Goal: Communication & Community: Participate in discussion

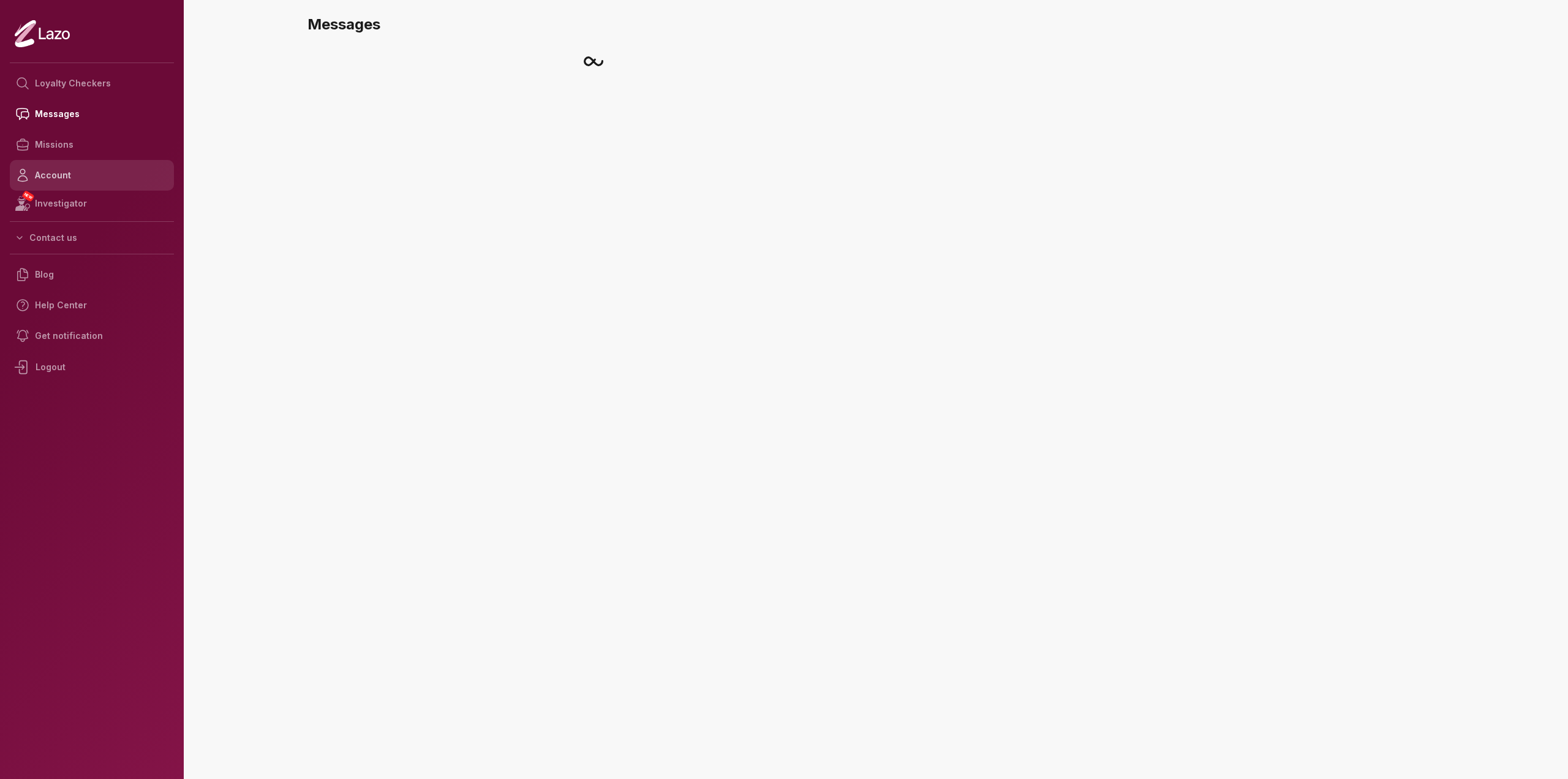
click at [121, 172] on link "Account" at bounding box center [91, 175] width 164 height 31
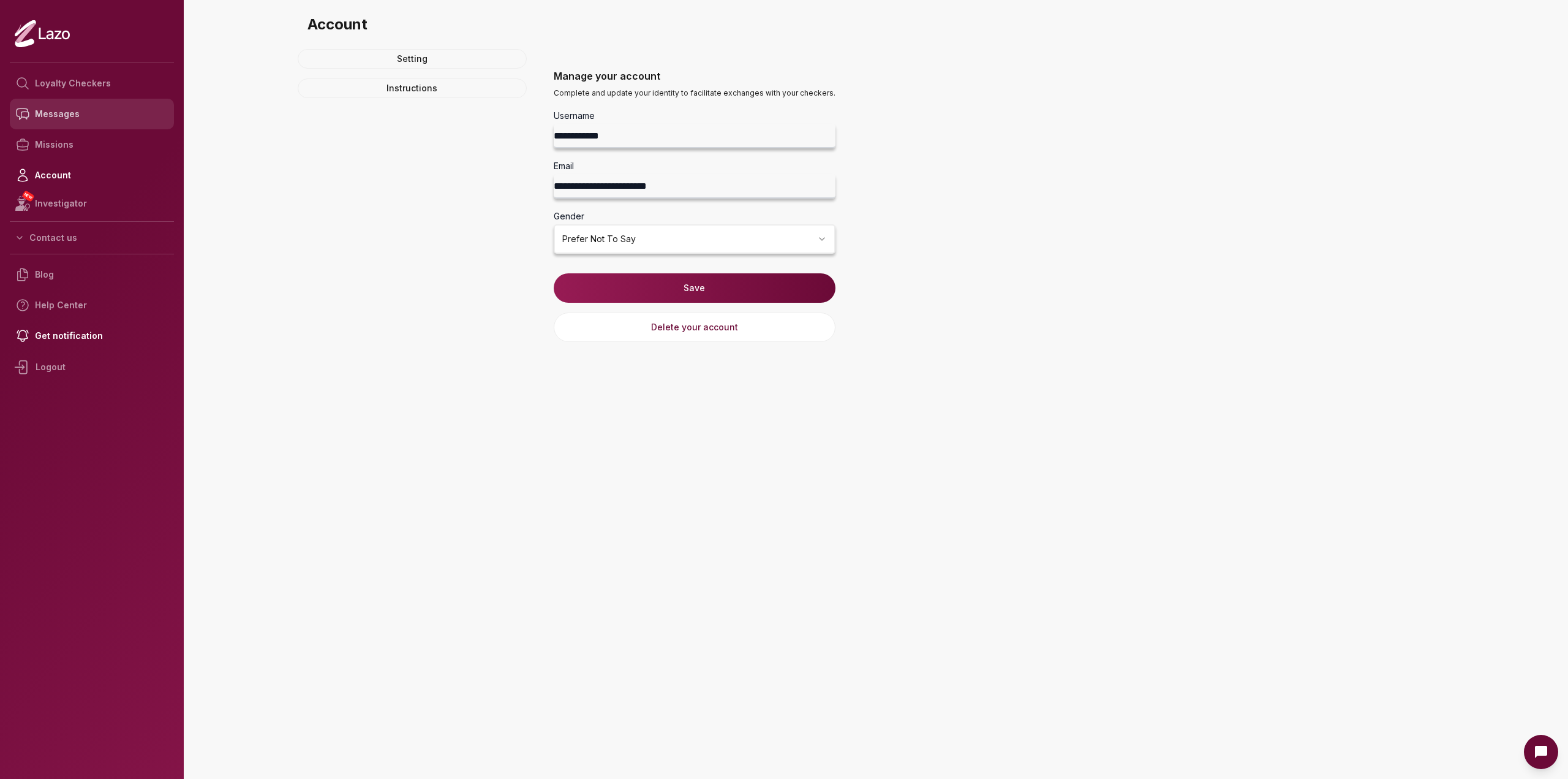
click at [126, 109] on link "Messages" at bounding box center [91, 113] width 164 height 31
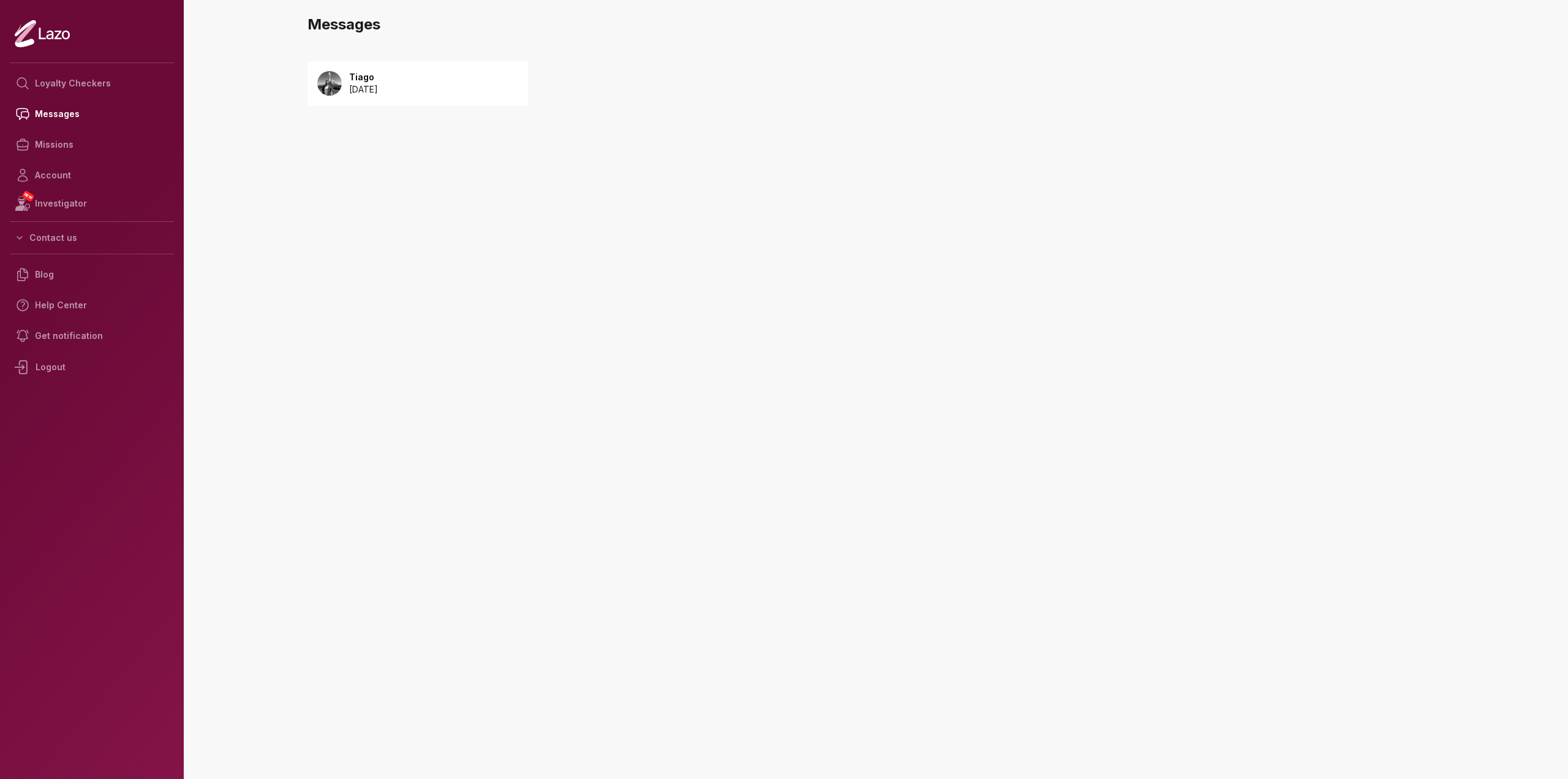
click at [394, 98] on div "Tiago 2025 August 19" at bounding box center [418, 83] width 220 height 44
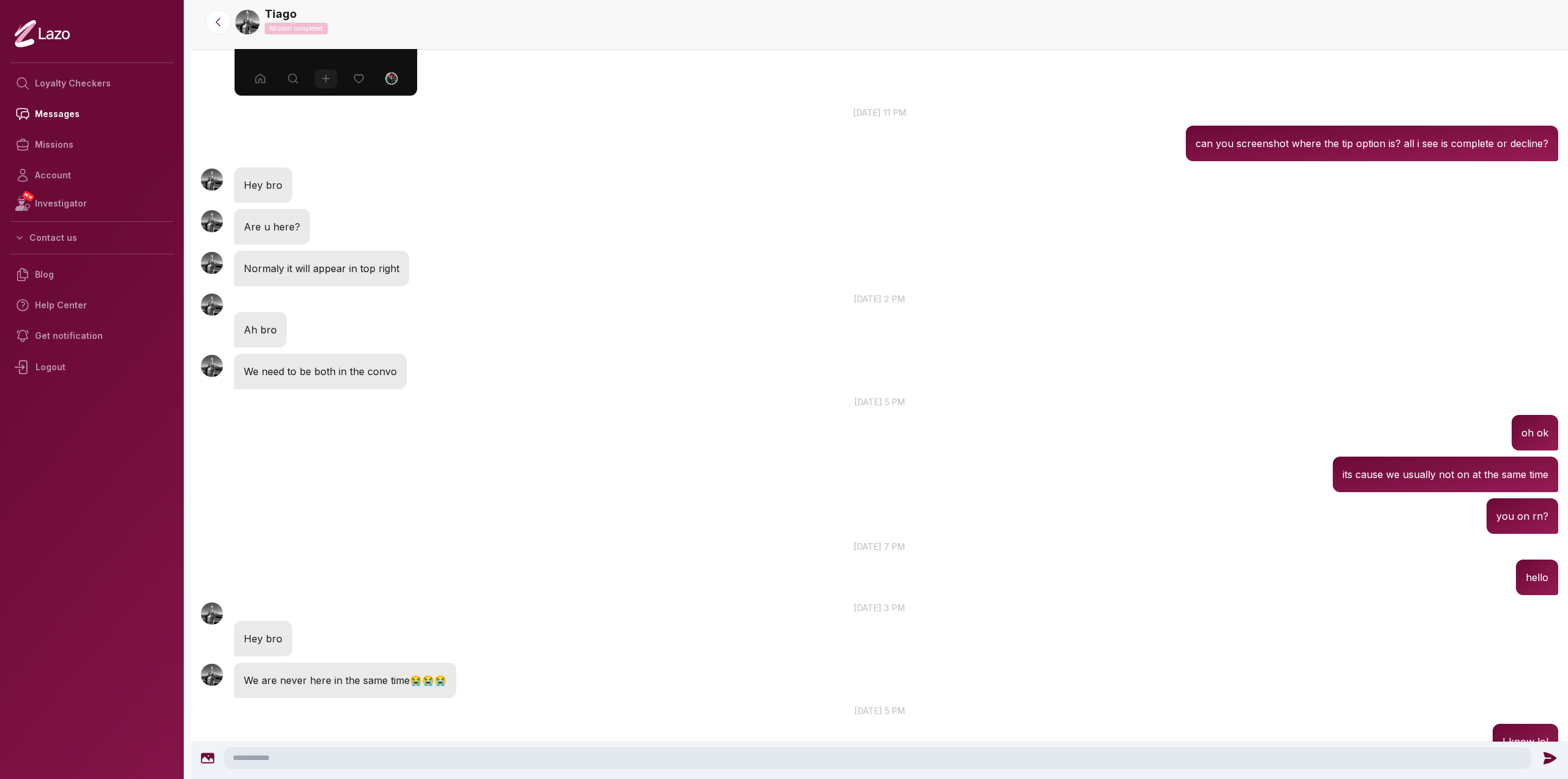
scroll to position [1194, 0]
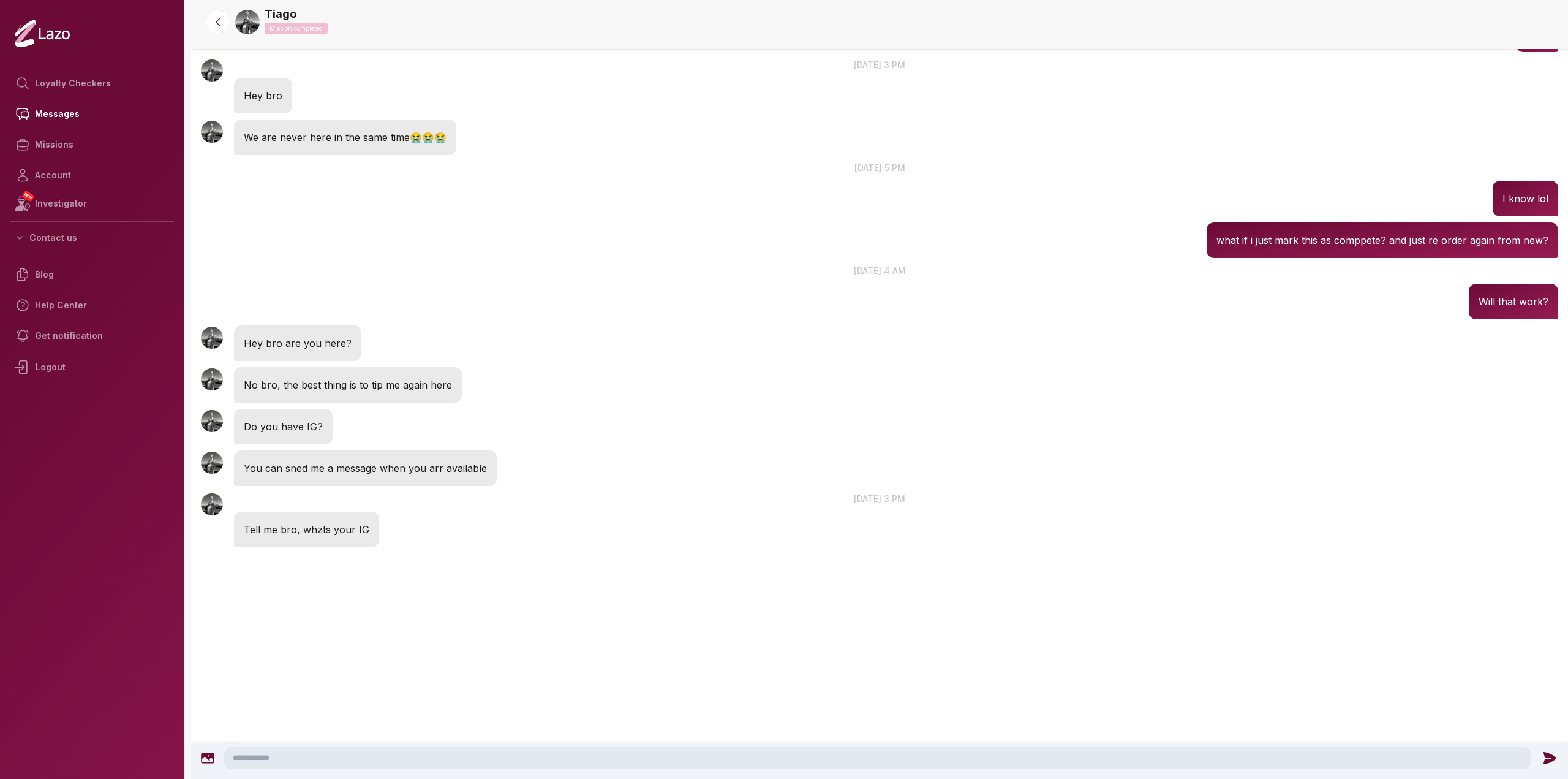
drag, startPoint x: 1056, startPoint y: 222, endPoint x: 971, endPoint y: 524, distance: 313.7
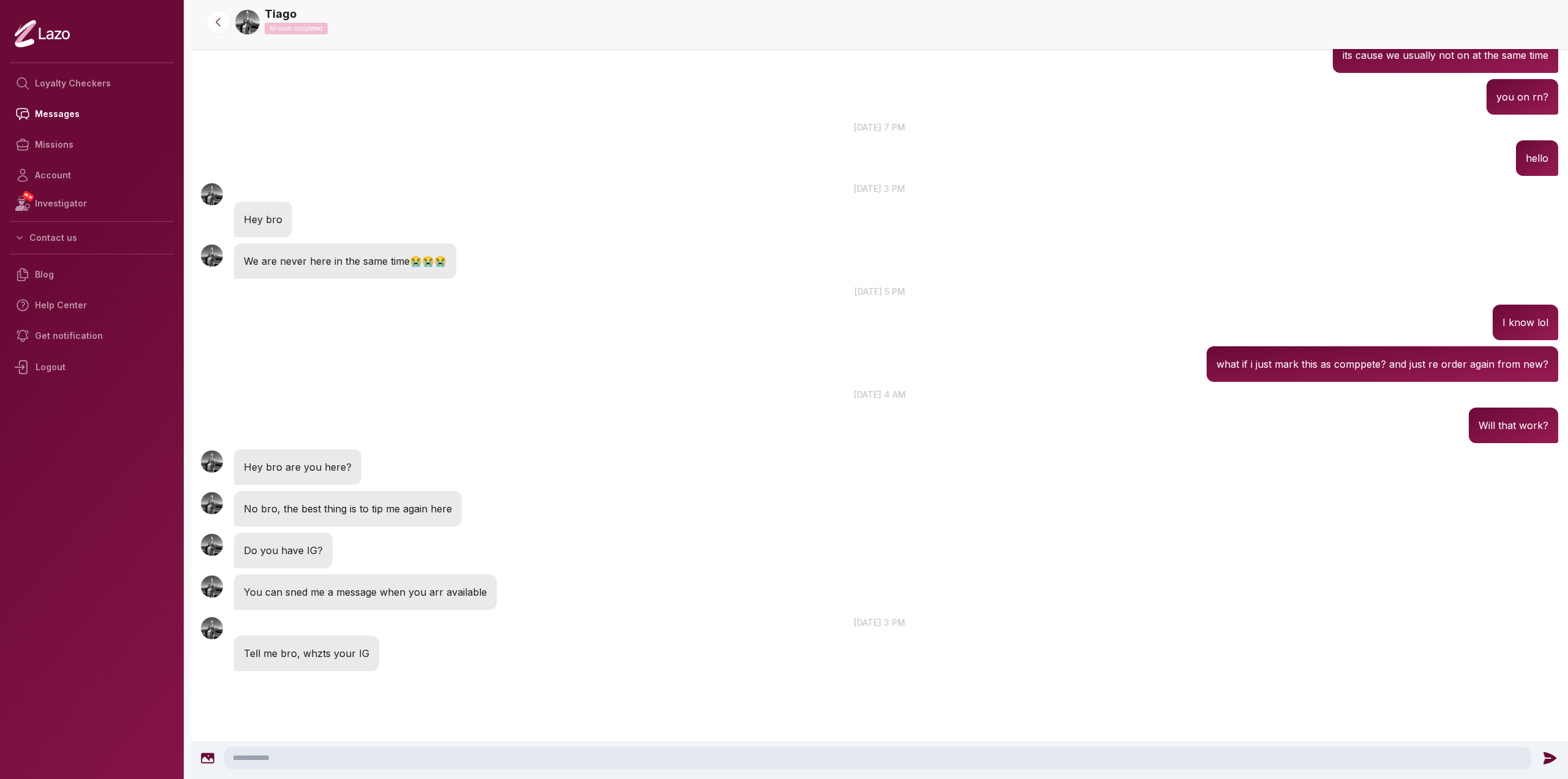
scroll to position [1064, 0]
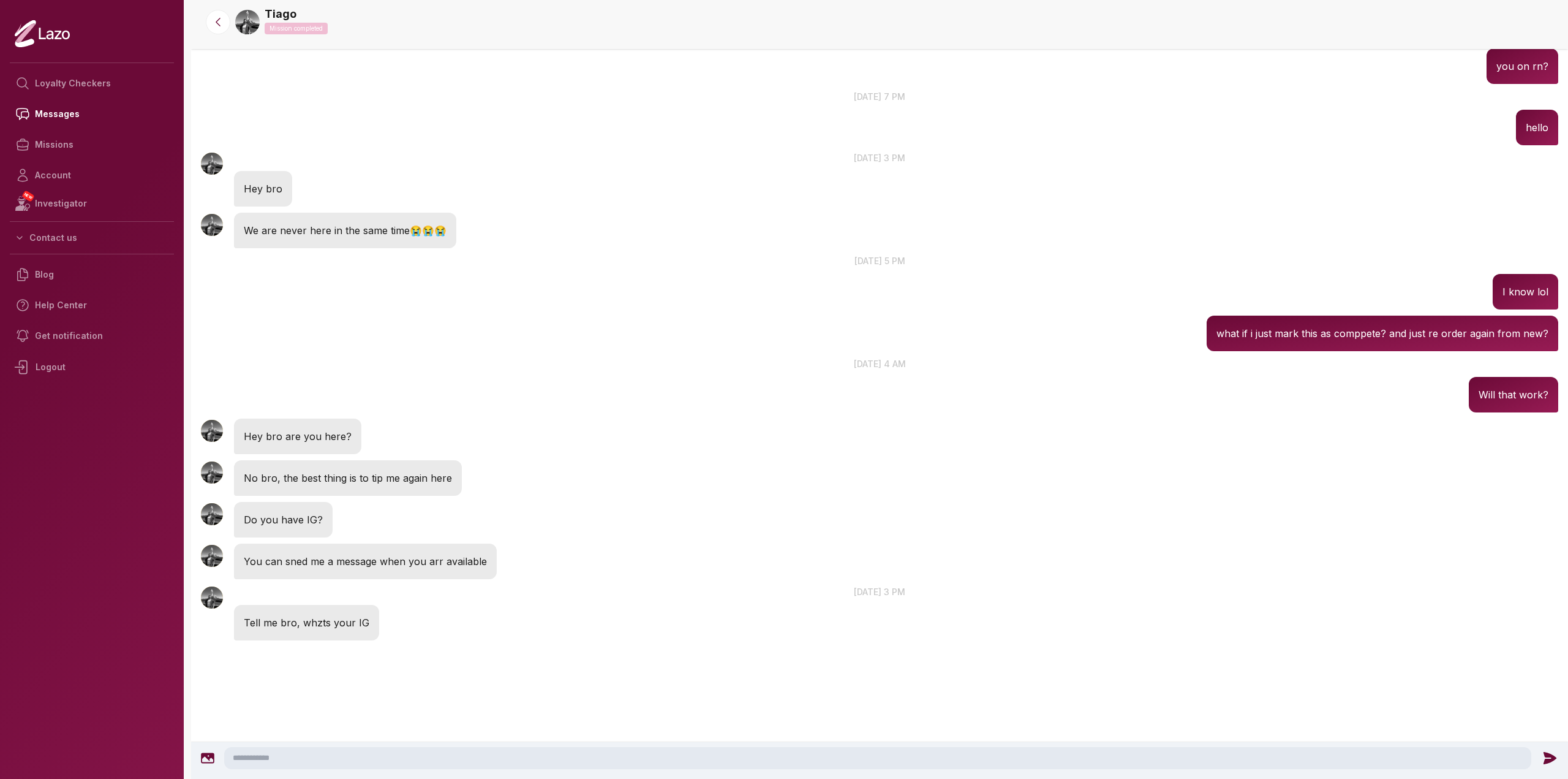
drag, startPoint x: 635, startPoint y: 548, endPoint x: 625, endPoint y: 588, distance: 41.2
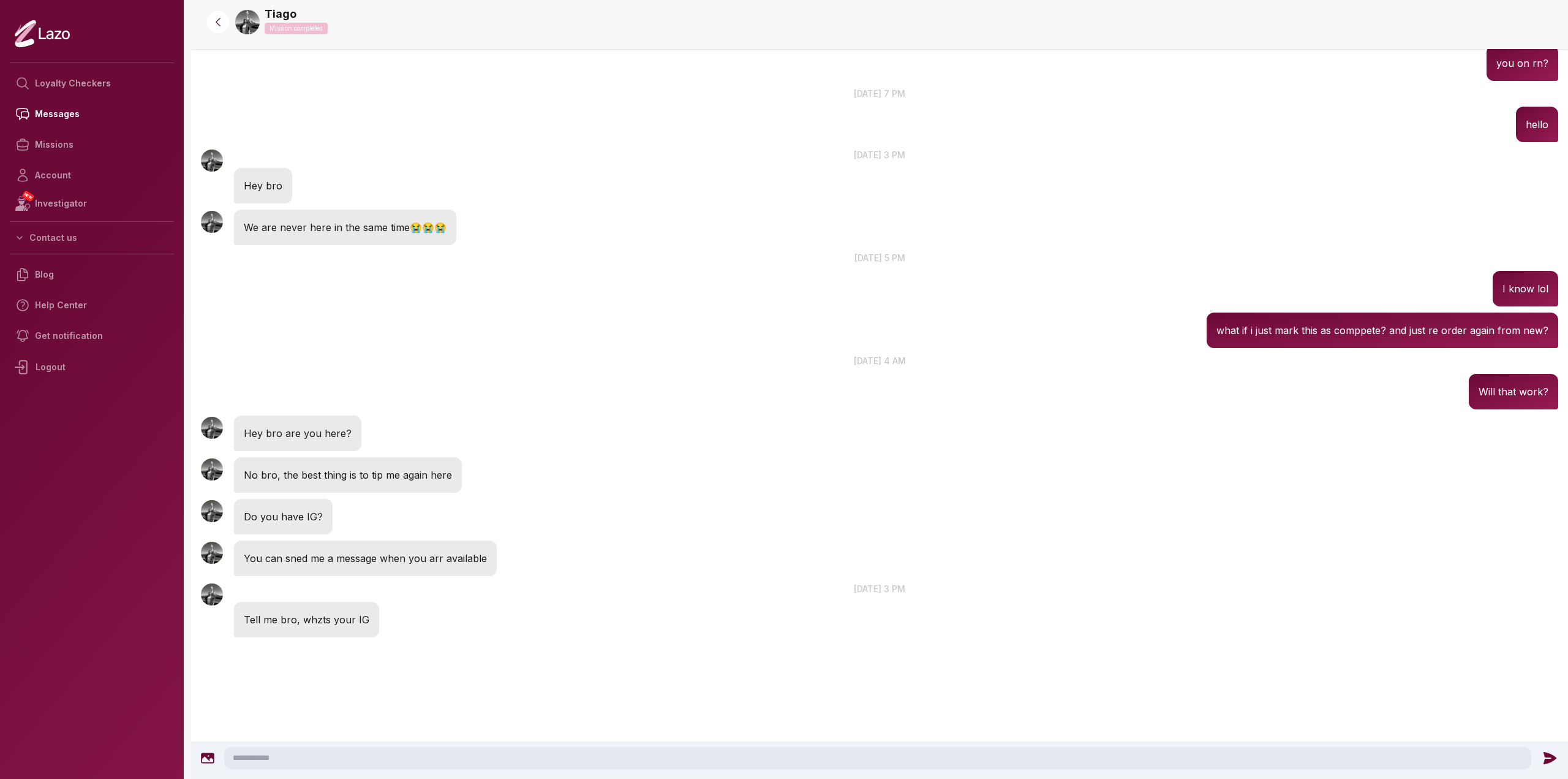
click at [384, 760] on textarea at bounding box center [878, 758] width 1307 height 22
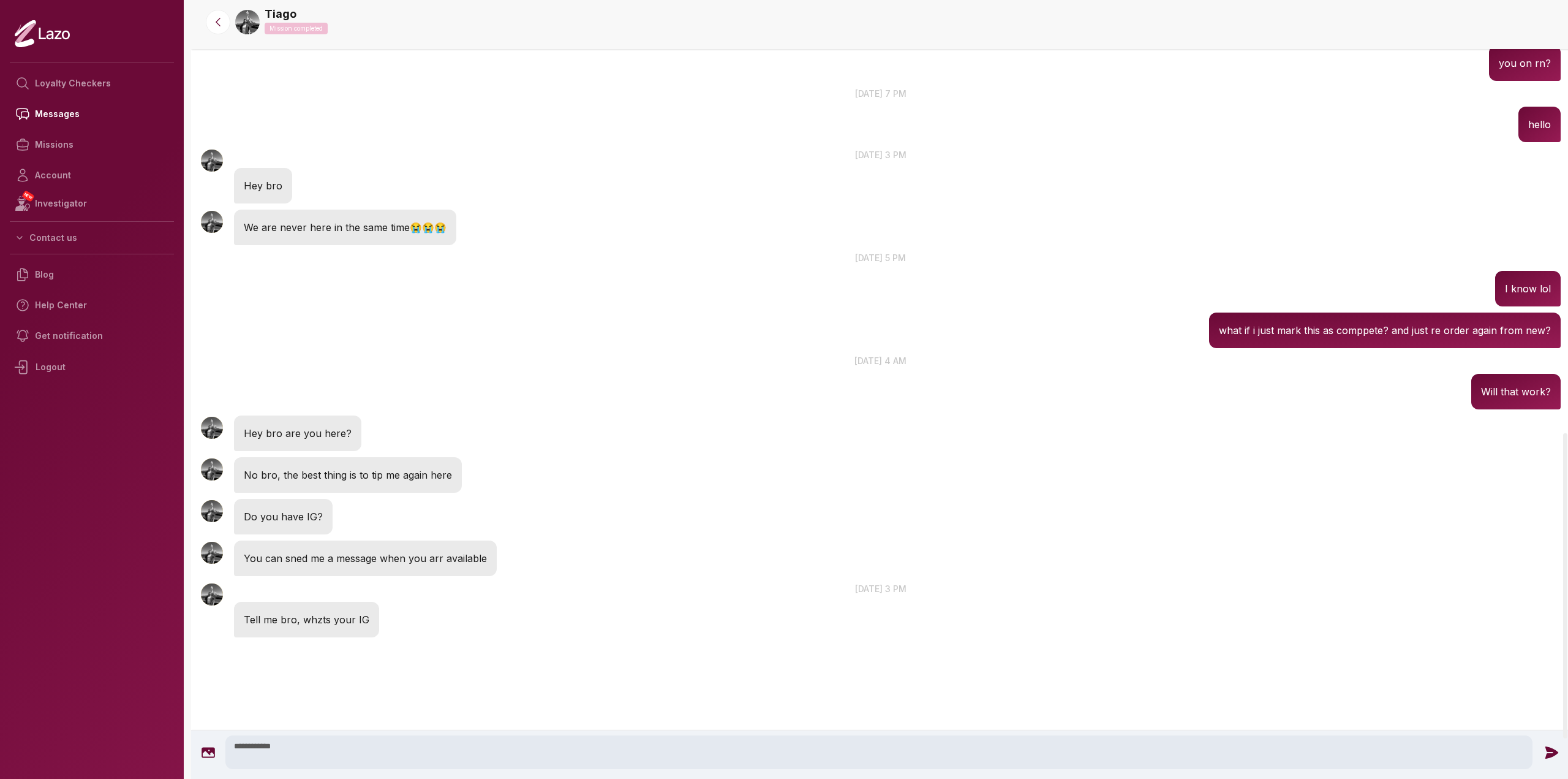
type textarea "**********"
click at [1555, 748] on icon at bounding box center [1551, 752] width 16 height 16
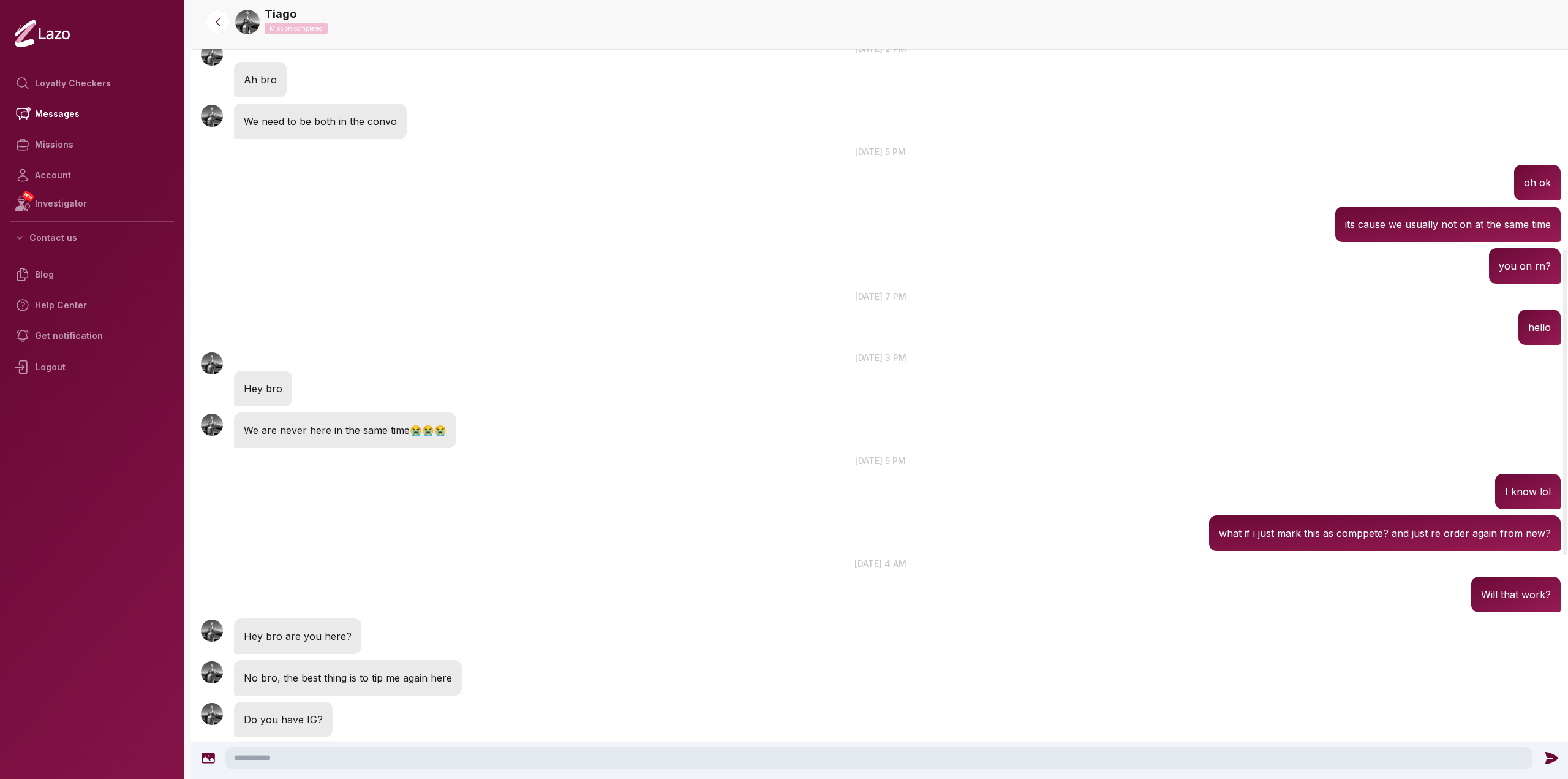
scroll to position [1255, 0]
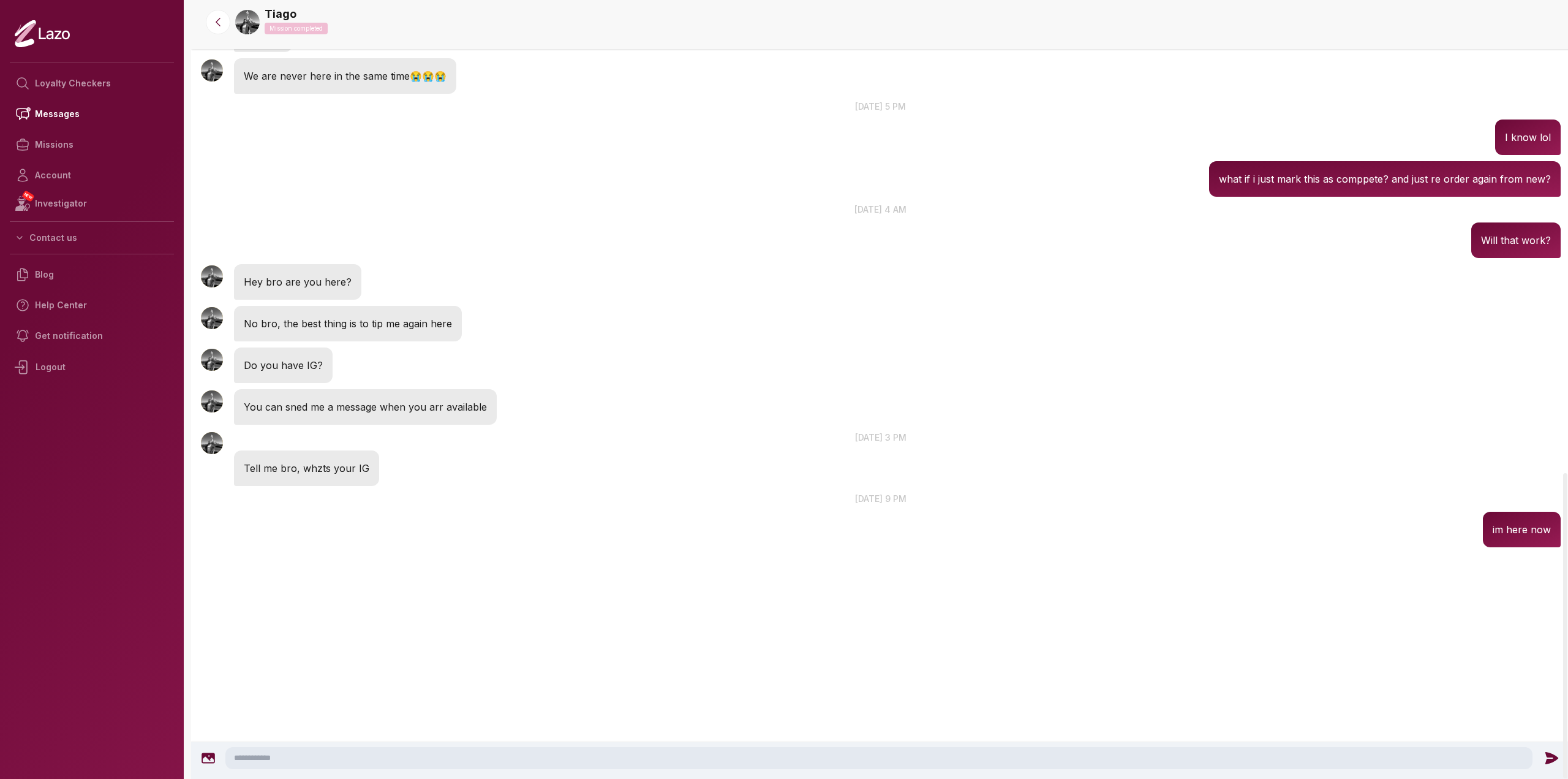
drag, startPoint x: 1567, startPoint y: 691, endPoint x: 731, endPoint y: 744, distance: 837.7
click at [1563, 778] on div at bounding box center [1565, 625] width 4 height 305
click at [636, 758] on textarea at bounding box center [879, 758] width 1307 height 22
type textarea "**********"
click at [1549, 765] on icon at bounding box center [1551, 758] width 16 height 16
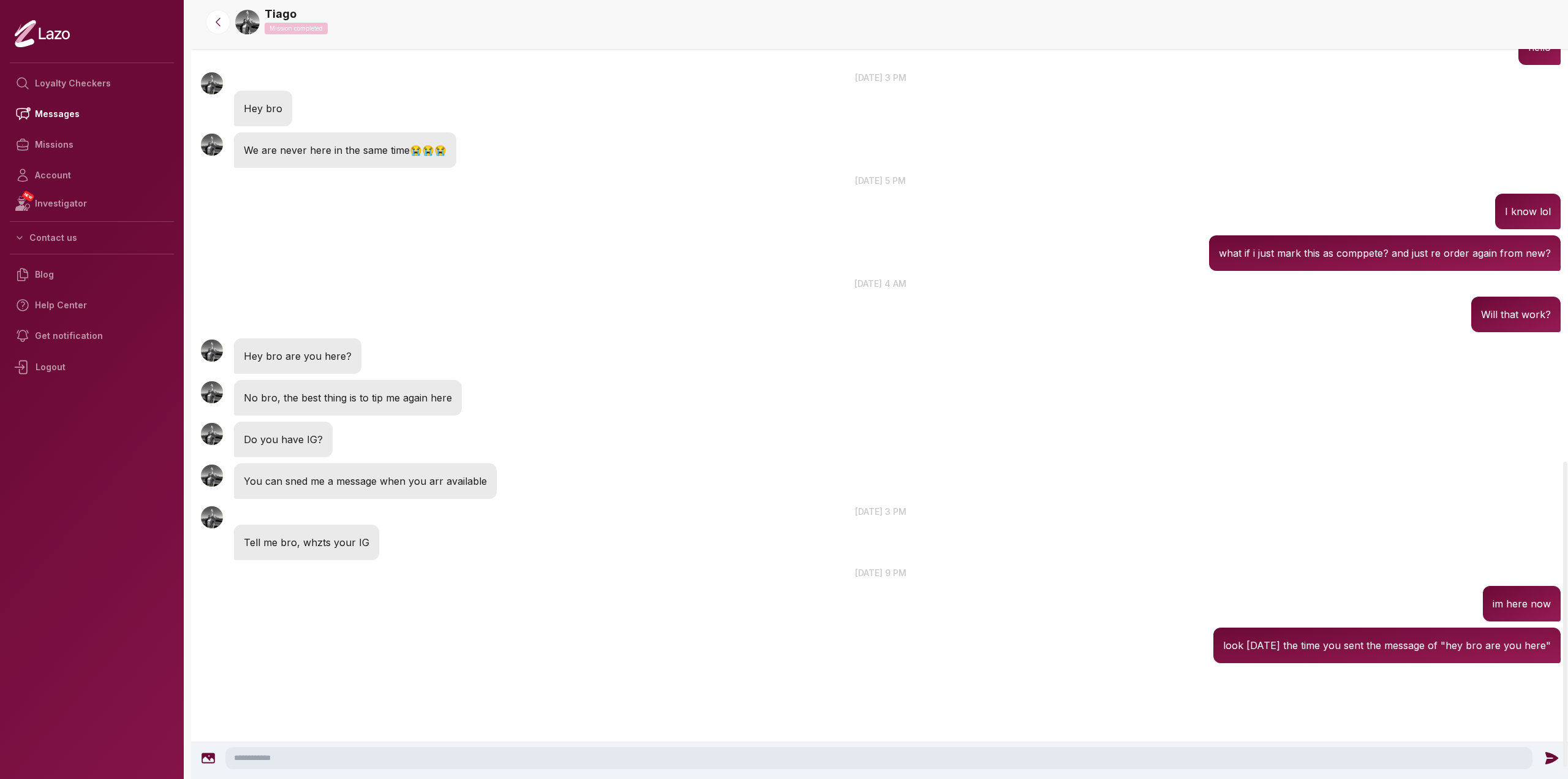
scroll to position [1167, 0]
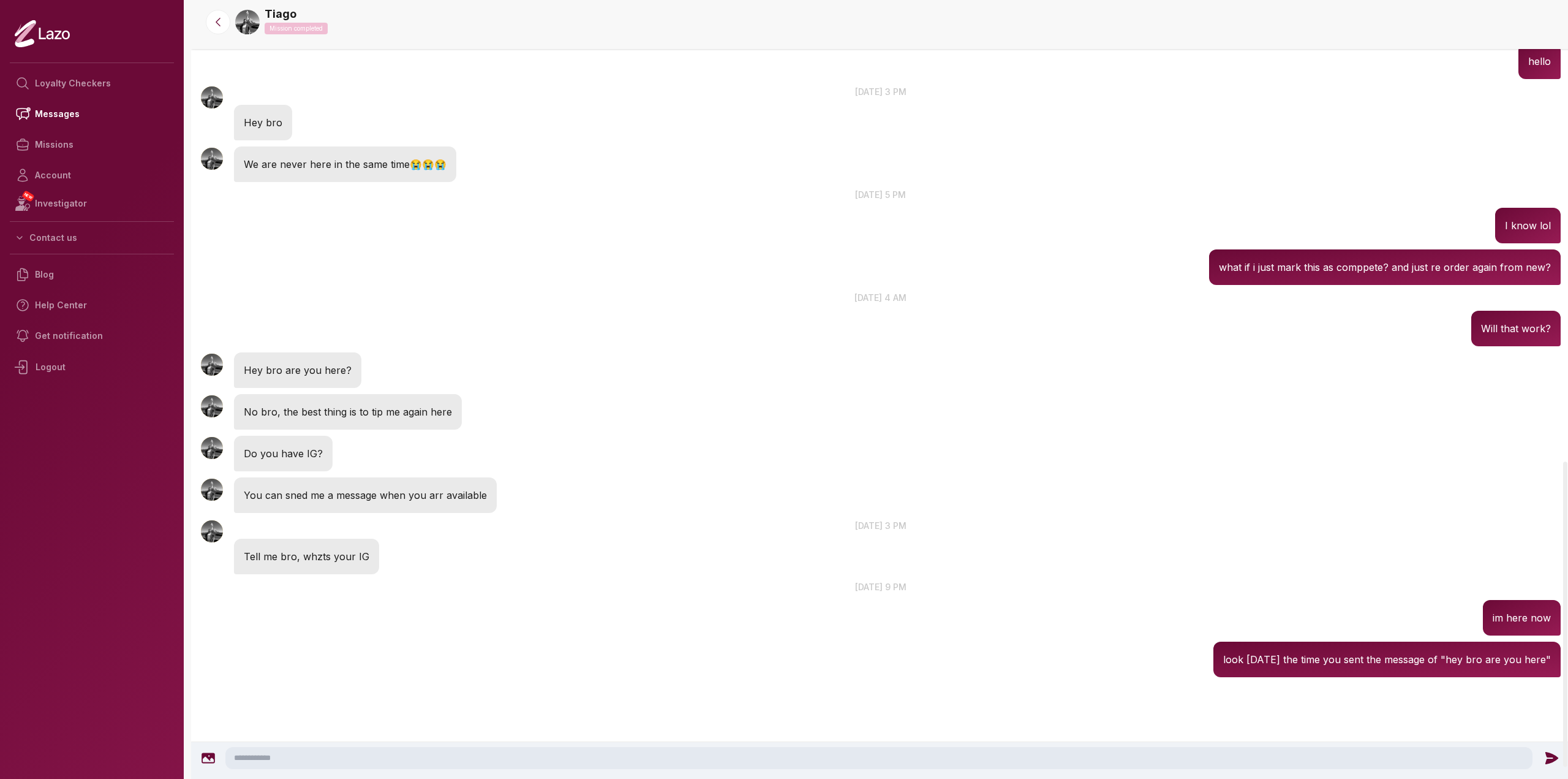
click at [1348, 760] on textarea at bounding box center [879, 758] width 1307 height 22
type textarea "**********"
click at [1547, 756] on icon at bounding box center [1551, 758] width 13 height 12
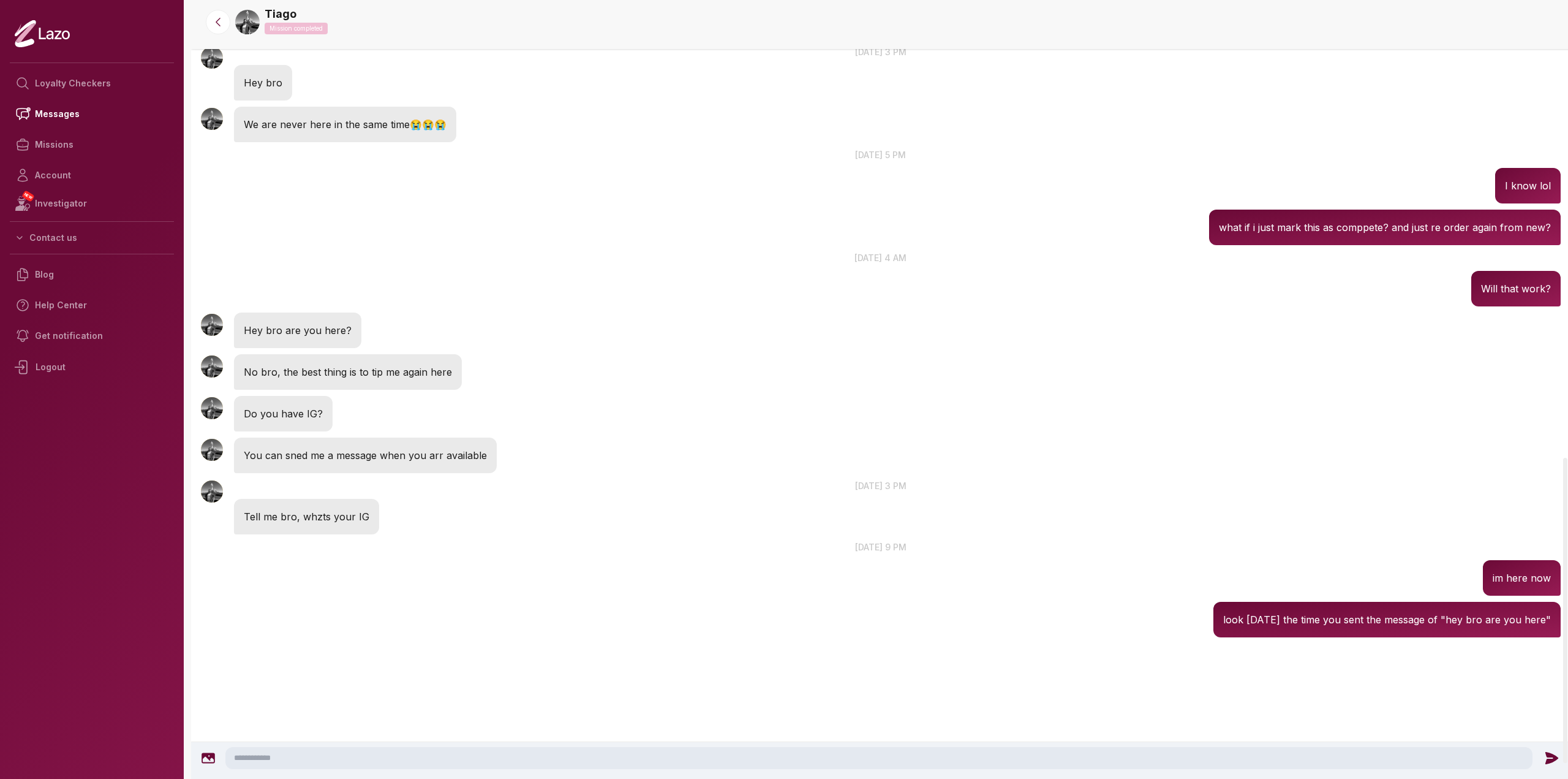
scroll to position [1208, 0]
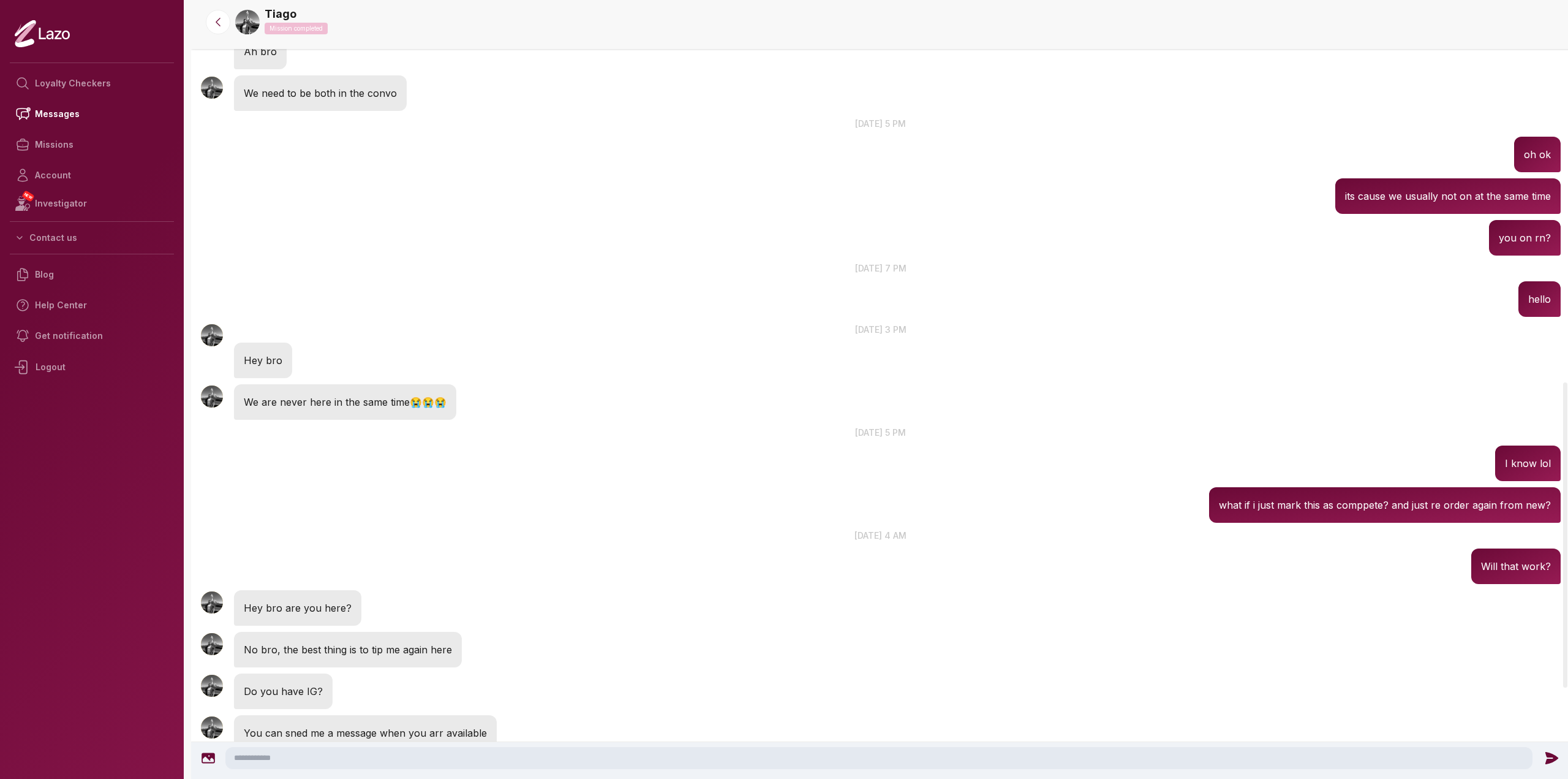
drag, startPoint x: 576, startPoint y: 604, endPoint x: 589, endPoint y: 542, distance: 63.3
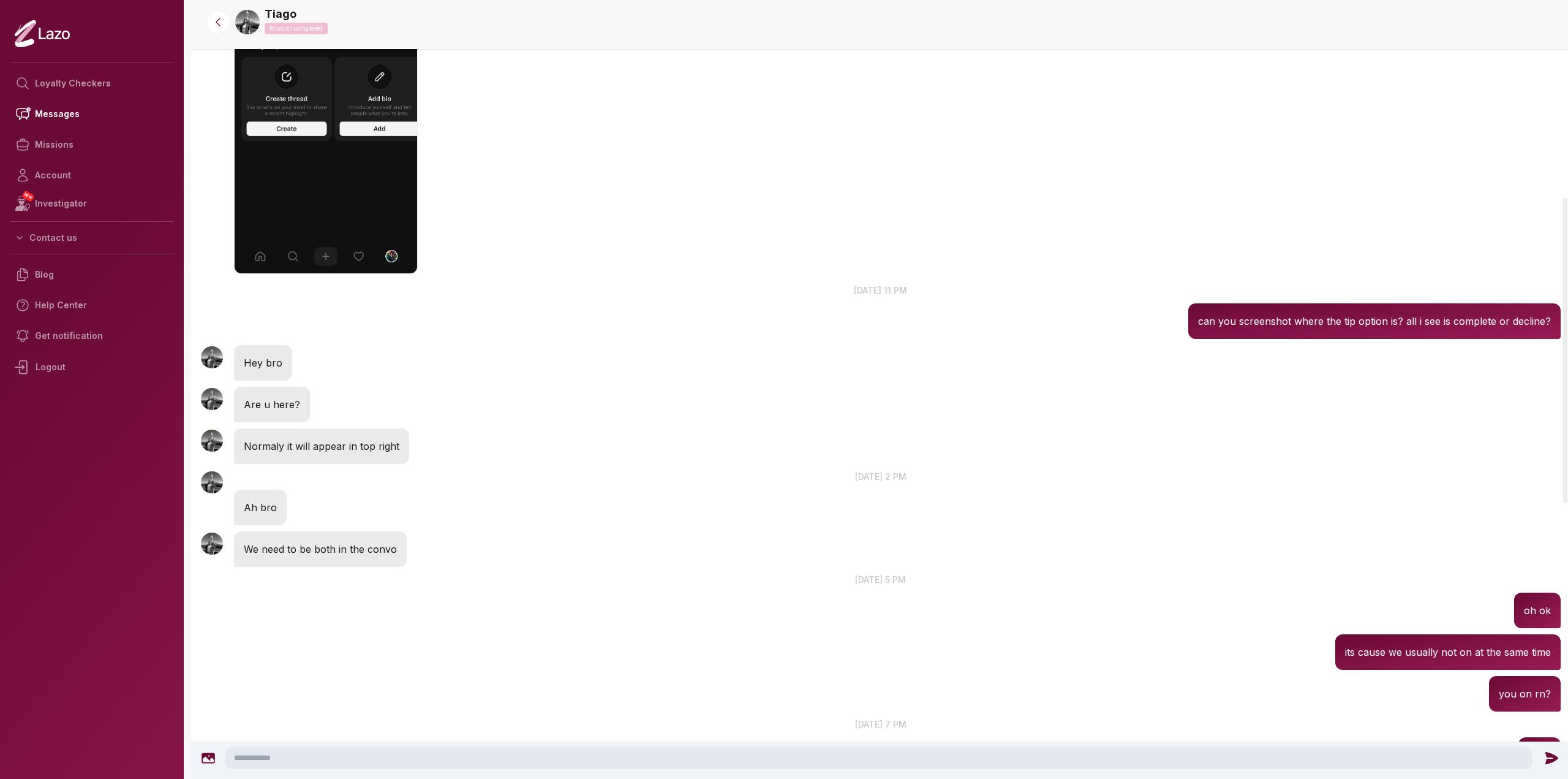
drag, startPoint x: 659, startPoint y: 576, endPoint x: 663, endPoint y: 484, distance: 92.1
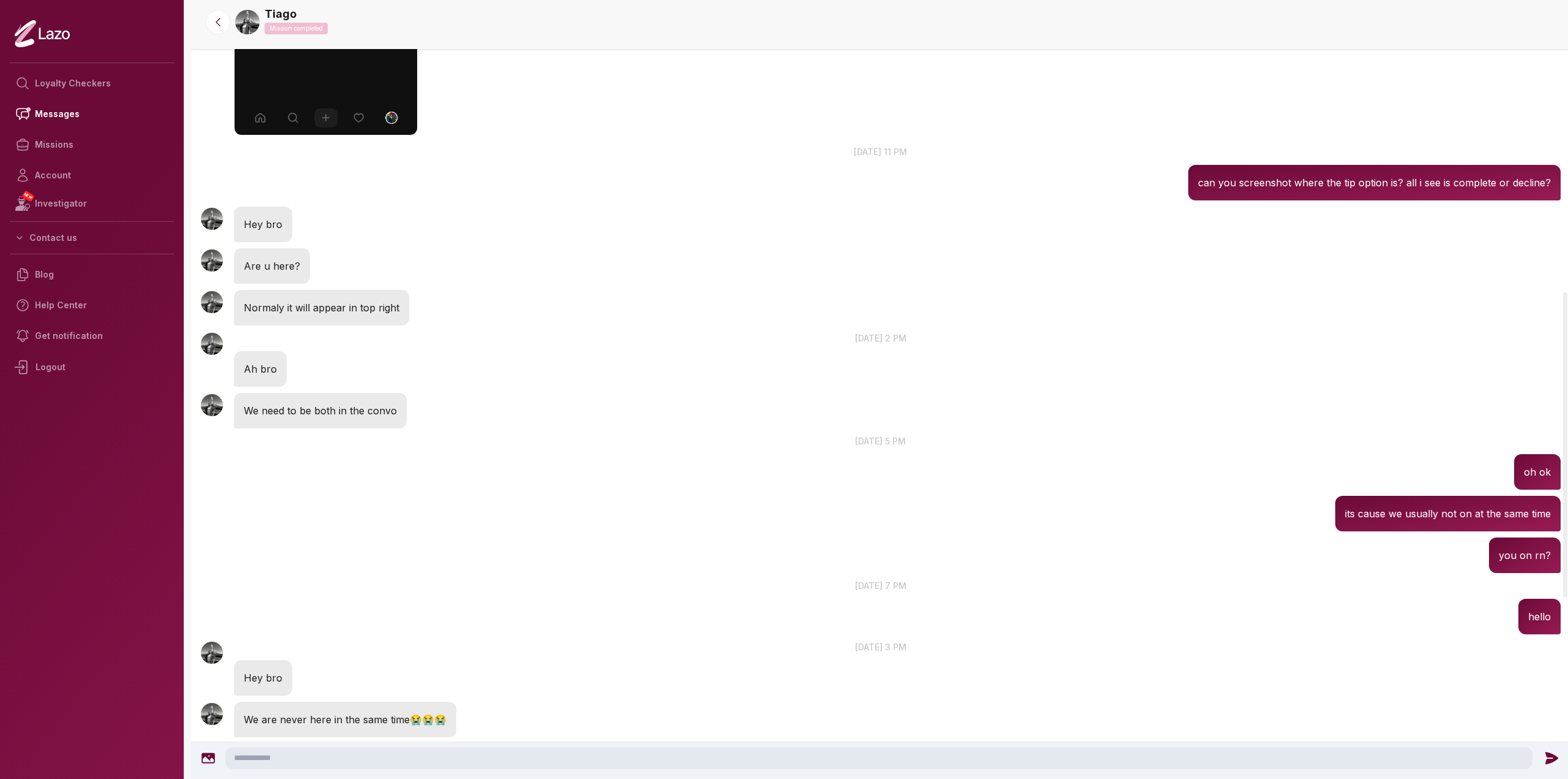
scroll to position [1338, 0]
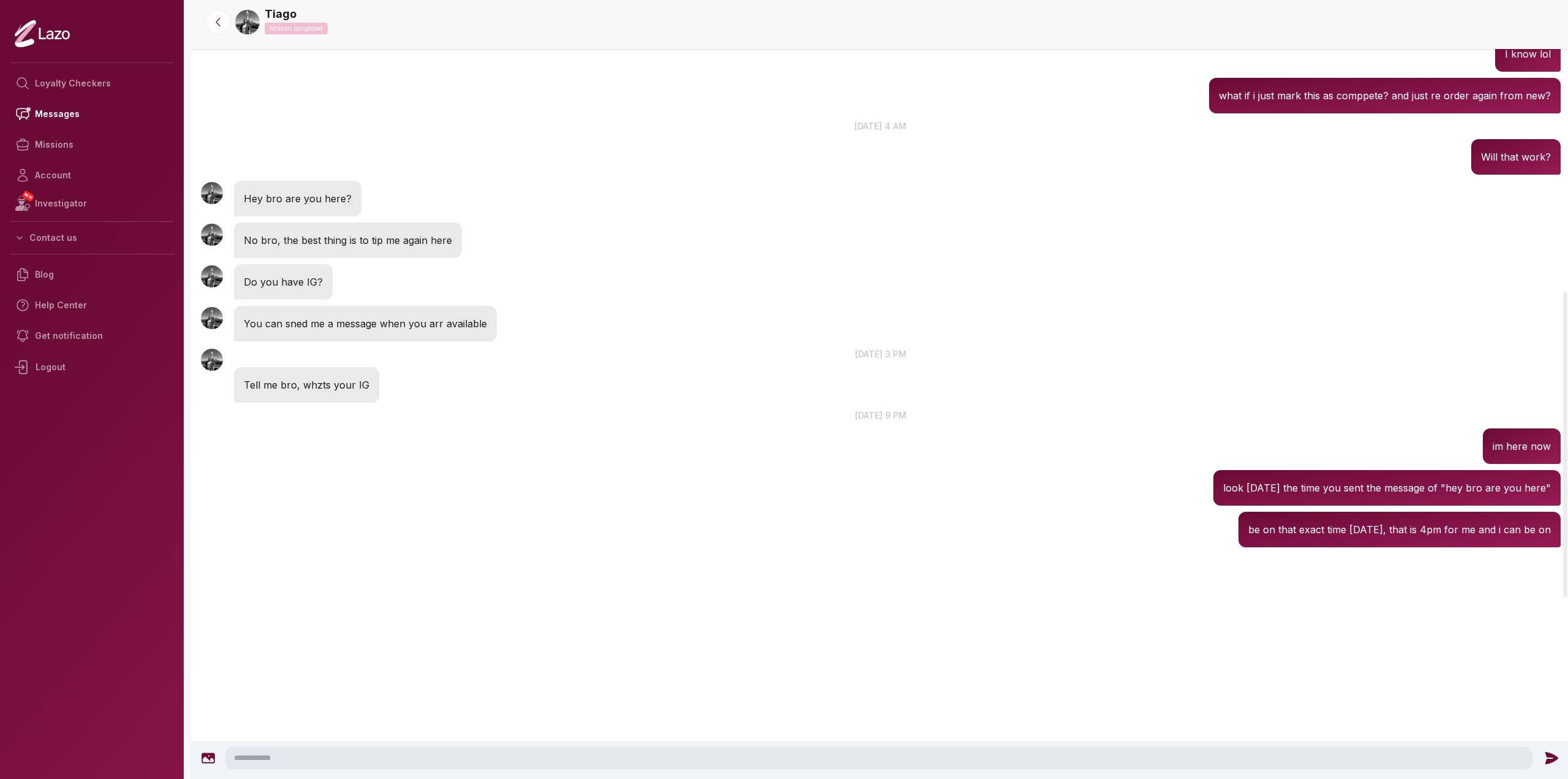
drag, startPoint x: 682, startPoint y: 526, endPoint x: 642, endPoint y: 808, distance: 284.8
click at [386, 760] on textarea at bounding box center [879, 758] width 1307 height 22
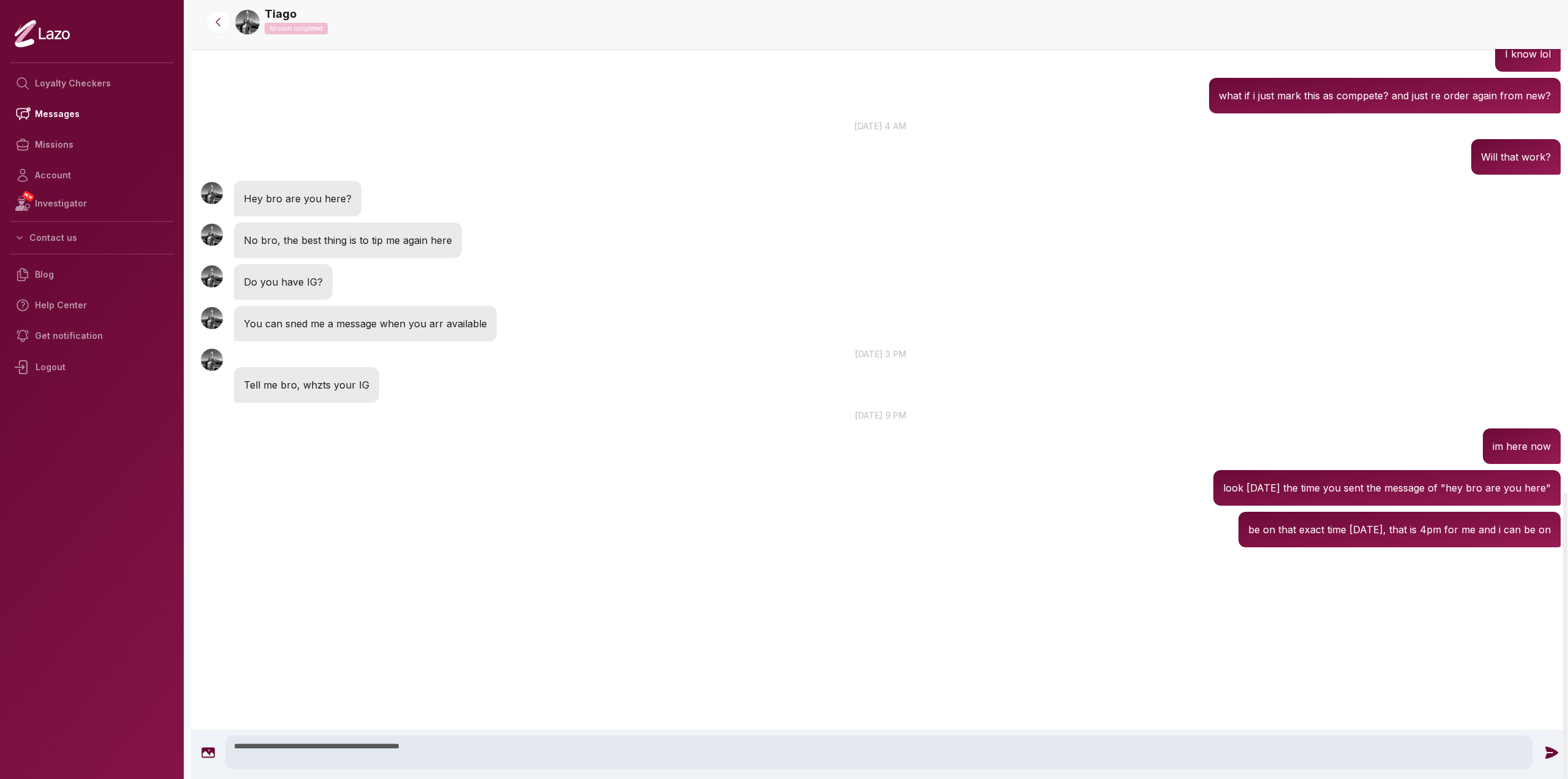
type textarea "**********"
click at [1545, 755] on icon at bounding box center [1551, 752] width 13 height 12
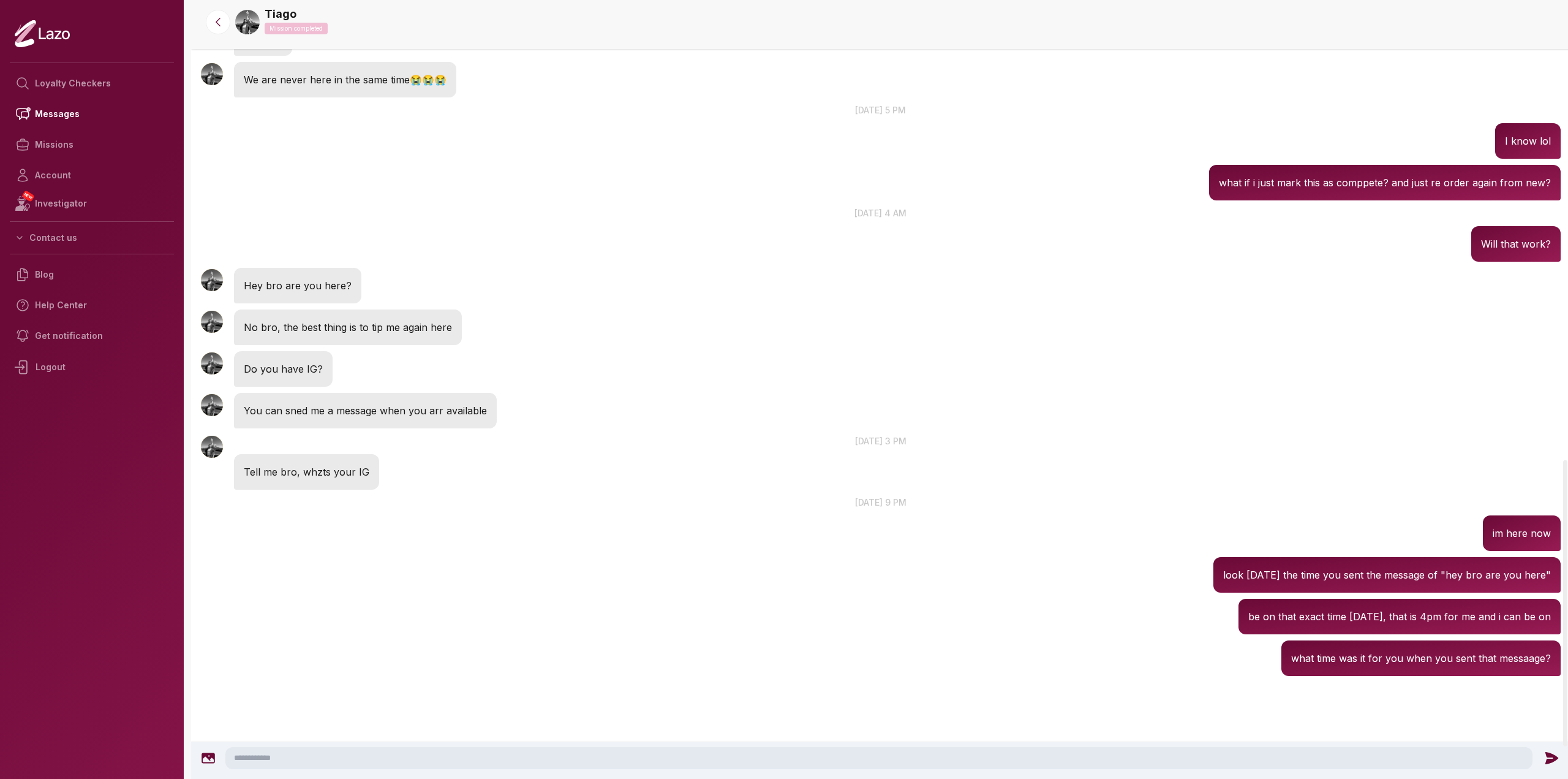
scroll to position [1250, 0]
